Goal: Task Accomplishment & Management: Use online tool/utility

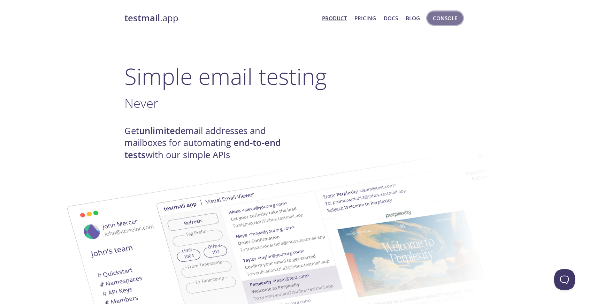
click at [431, 18] on button "Console" at bounding box center [446, 18] width 36 height 13
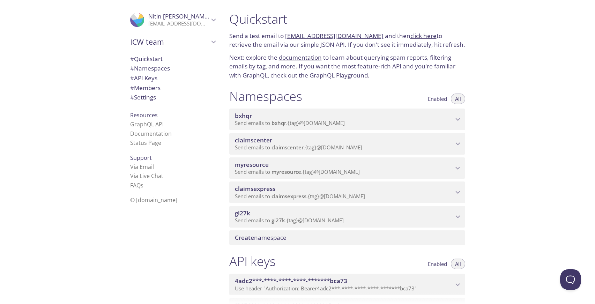
click at [324, 185] on span "claimsexpress" at bounding box center [344, 189] width 218 height 8
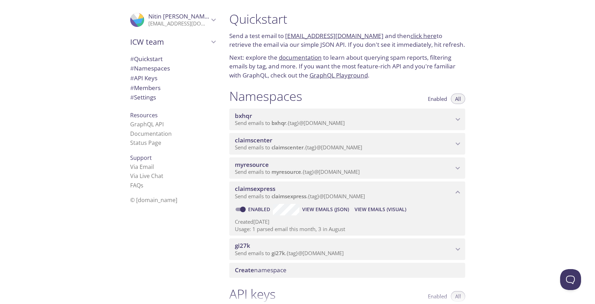
click at [325, 175] on span "Send emails to myresource . {tag} @[DOMAIN_NAME]" at bounding box center [297, 171] width 125 height 7
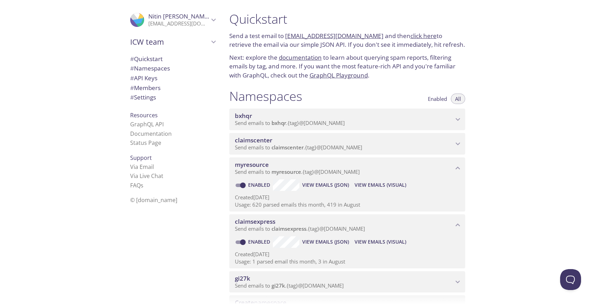
click at [368, 184] on span "View Emails (Visual)" at bounding box center [380, 185] width 52 height 8
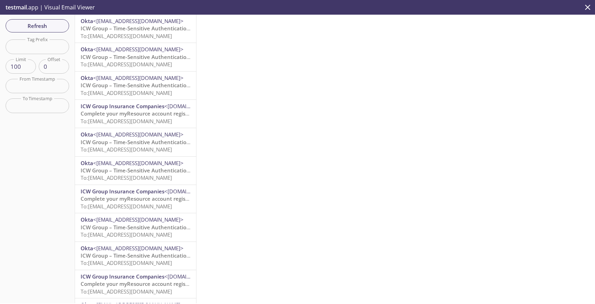
click at [55, 29] on span "Refresh" at bounding box center [37, 25] width 52 height 9
click at [126, 35] on span "To: [EMAIL_ADDRESS][DOMAIN_NAME]" at bounding box center [126, 35] width 91 height 7
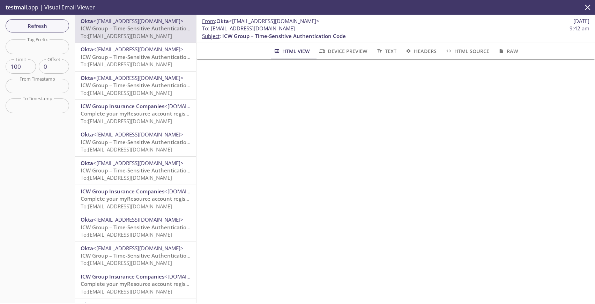
drag, startPoint x: 211, startPoint y: 29, endPoint x: 326, endPoint y: 26, distance: 114.4
click at [326, 26] on span "To : [EMAIL_ADDRESS][DOMAIN_NAME] 9:42 am" at bounding box center [395, 28] width 387 height 7
